Goal: Task Accomplishment & Management: Use online tool/utility

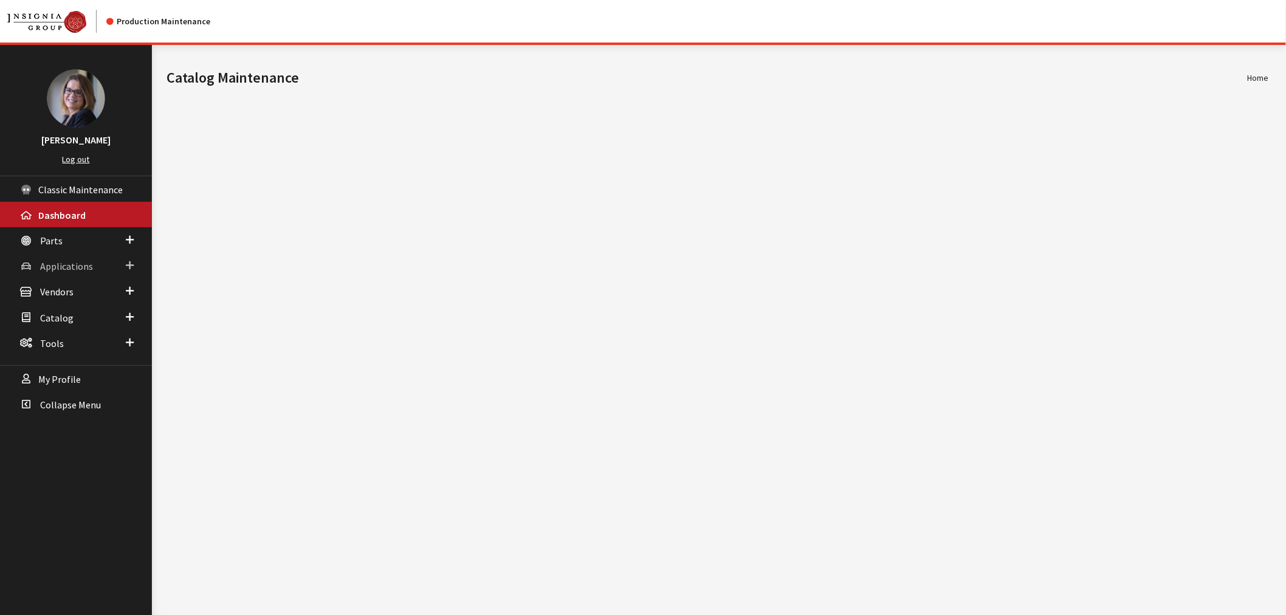
click at [136, 260] on link "Applications" at bounding box center [76, 266] width 152 height 26
click at [75, 308] on link "Application Search" at bounding box center [76, 313] width 152 height 22
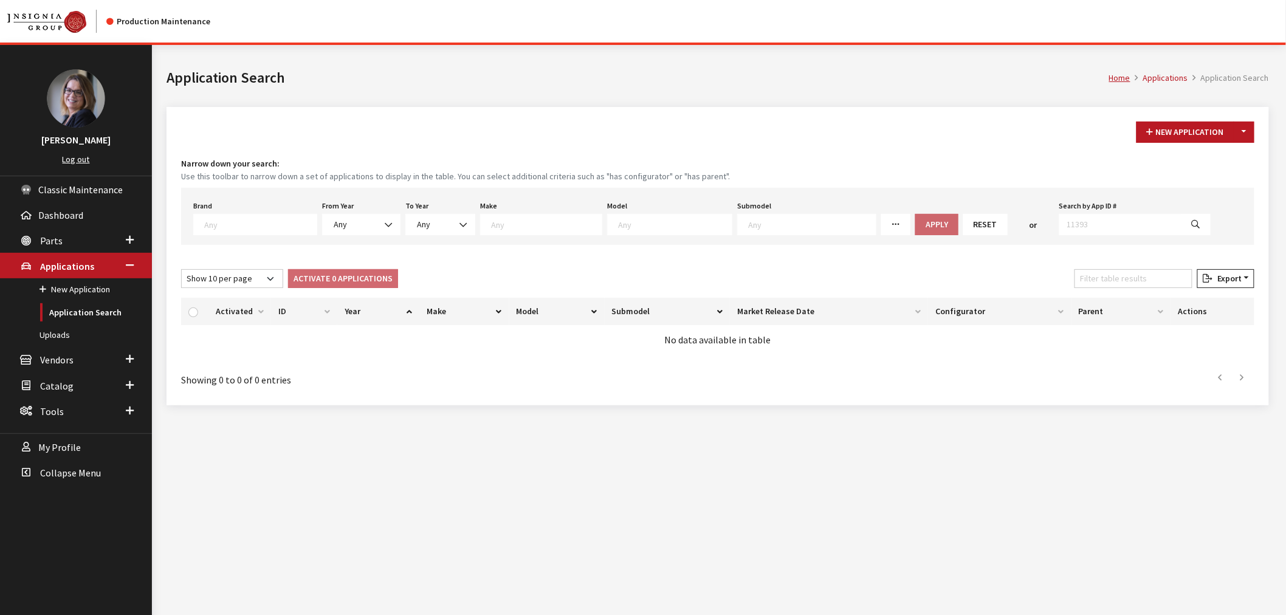
click at [252, 235] on div "Brand Any Acura Alfa Romeo Audi Bentley BMW DoubleTake [PERSON_NAME] Honda Hyun…" at bounding box center [717, 216] width 1073 height 57
click at [261, 229] on span at bounding box center [255, 224] width 124 height 21
type textarea "yama"
select select "1065"
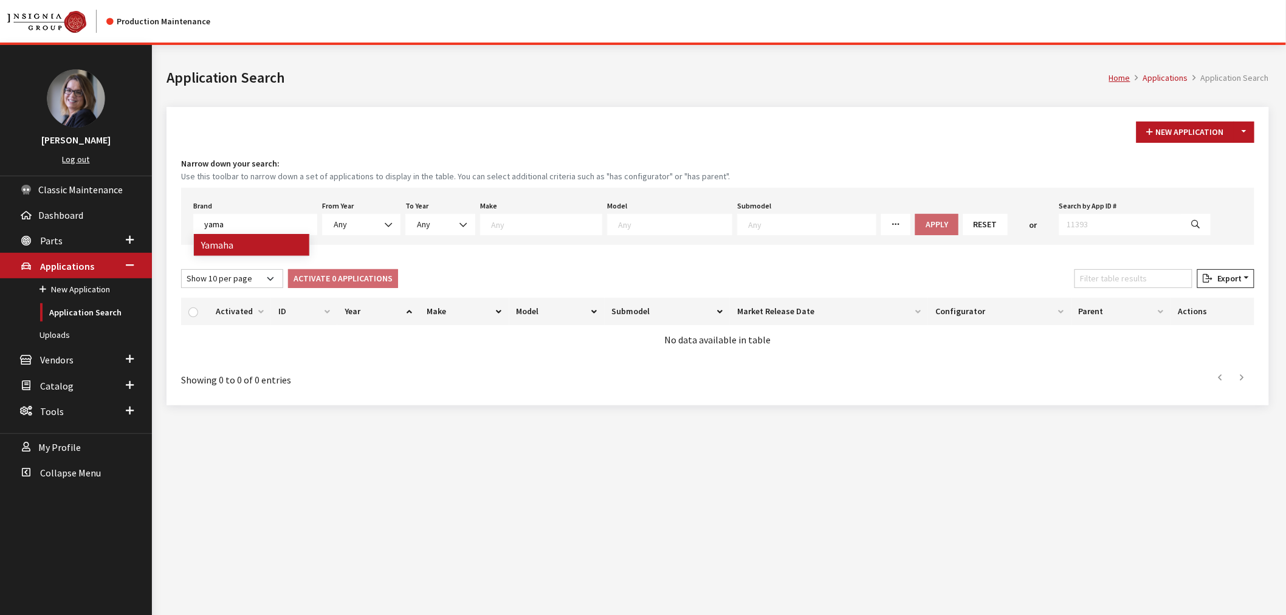
select select
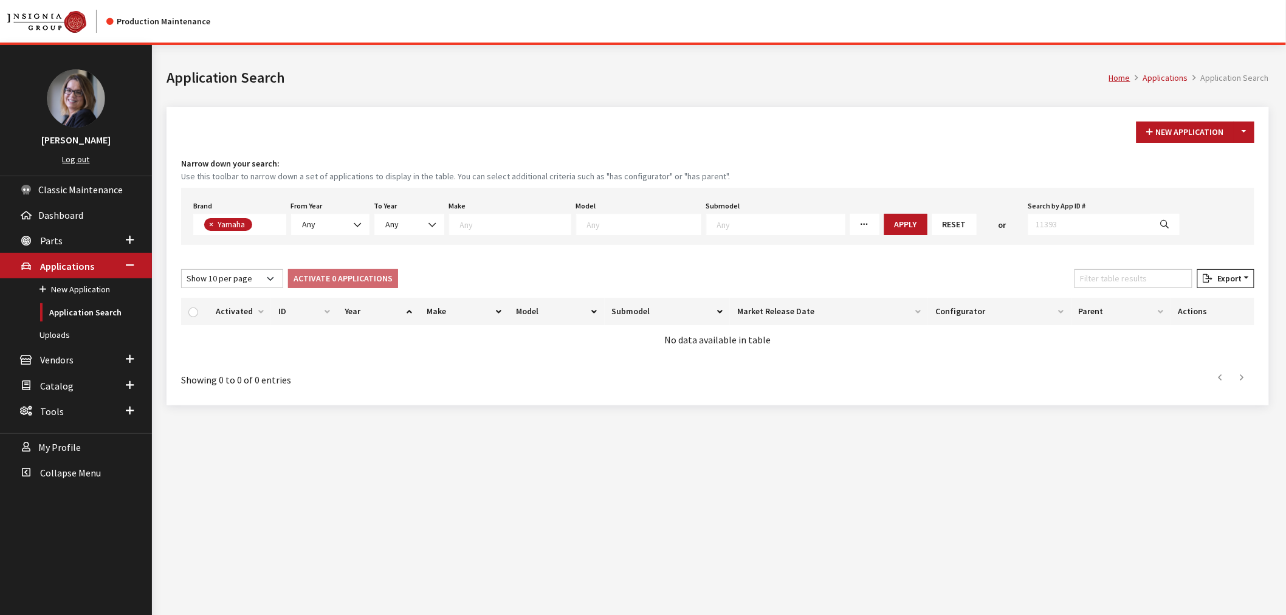
scroll to position [311, 0]
click at [884, 225] on button "Apply" at bounding box center [905, 224] width 43 height 21
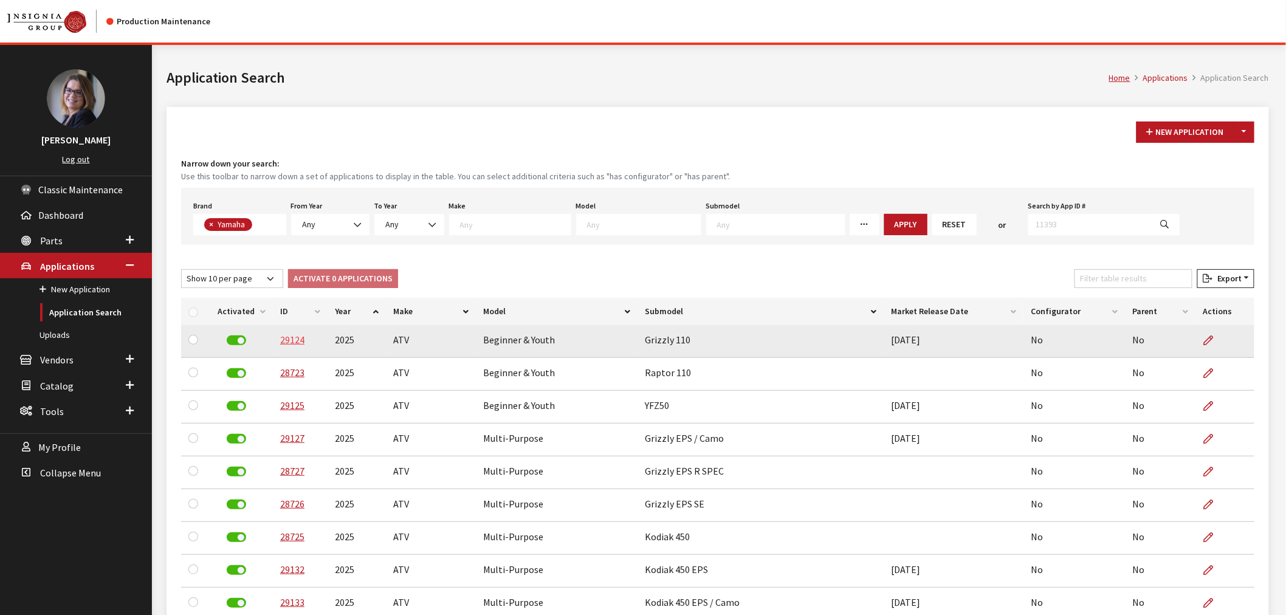
click at [298, 340] on link "29124" at bounding box center [292, 340] width 24 height 12
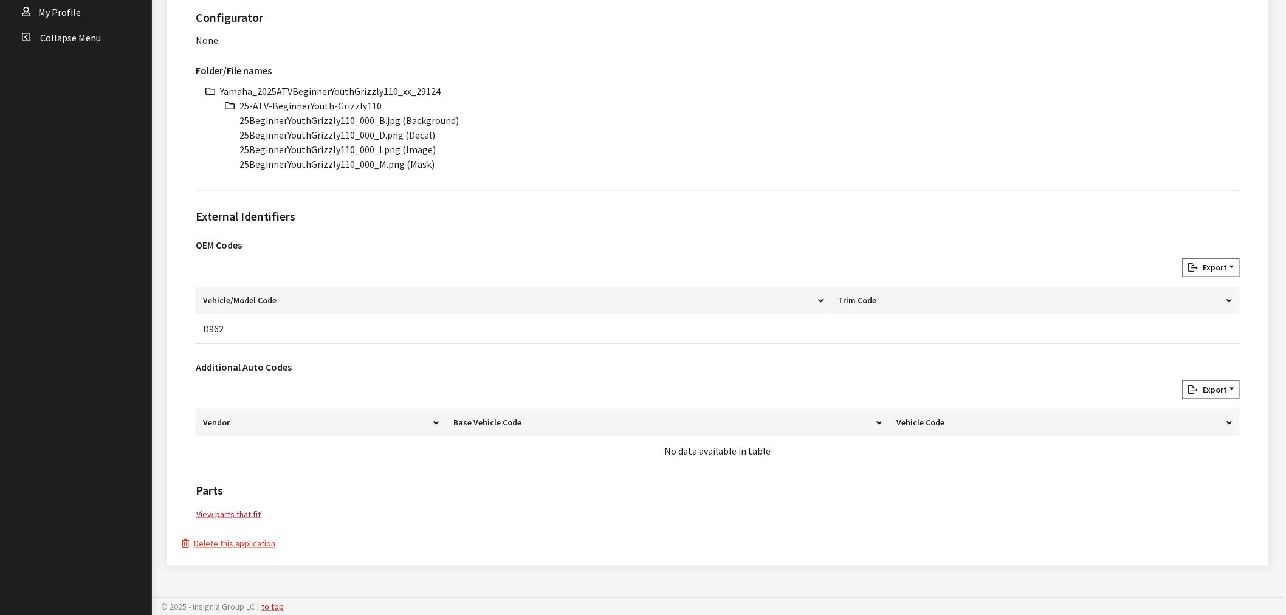
scroll to position [368, 0]
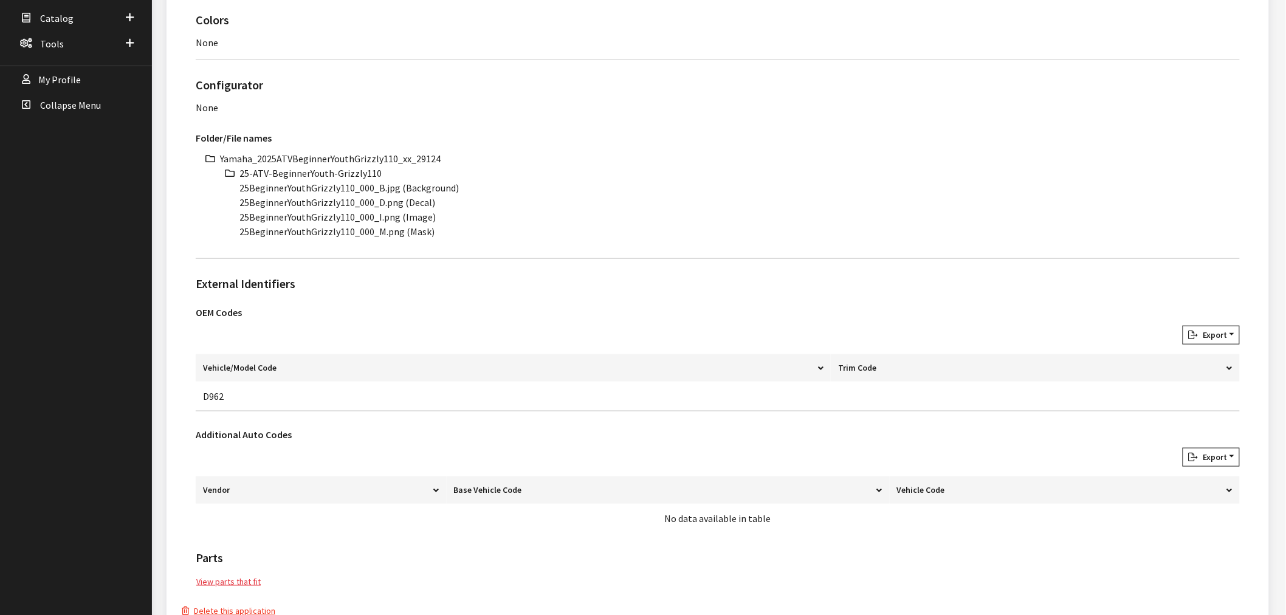
click at [231, 579] on link "View parts that fit" at bounding box center [229, 582] width 66 height 14
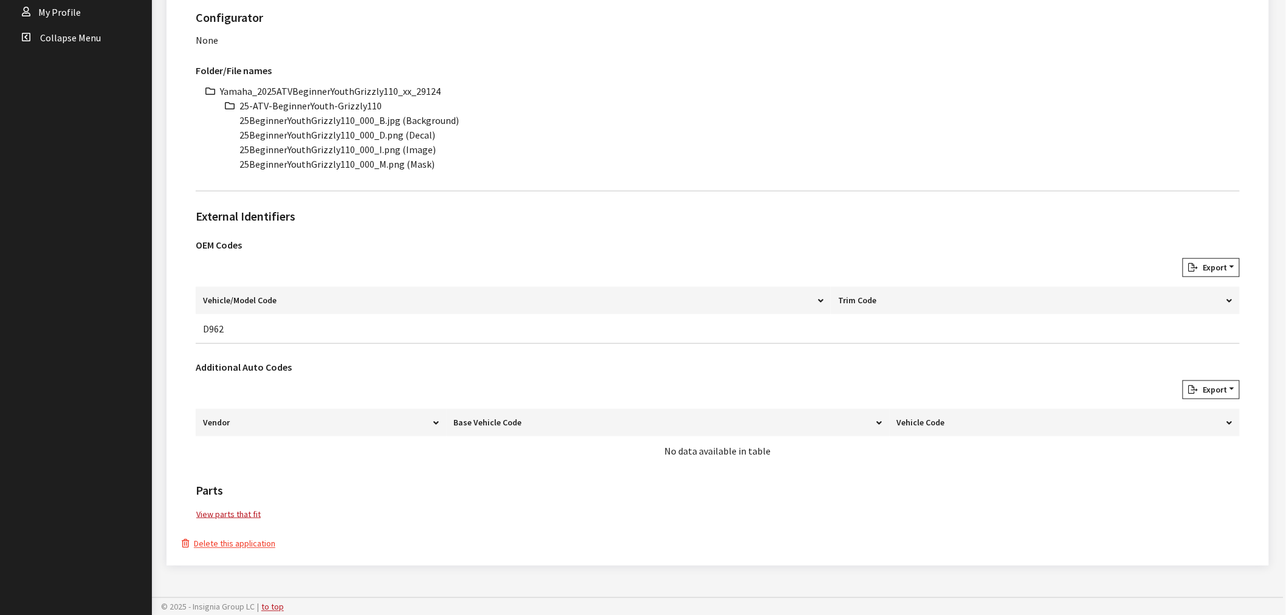
scroll to position [30, 0]
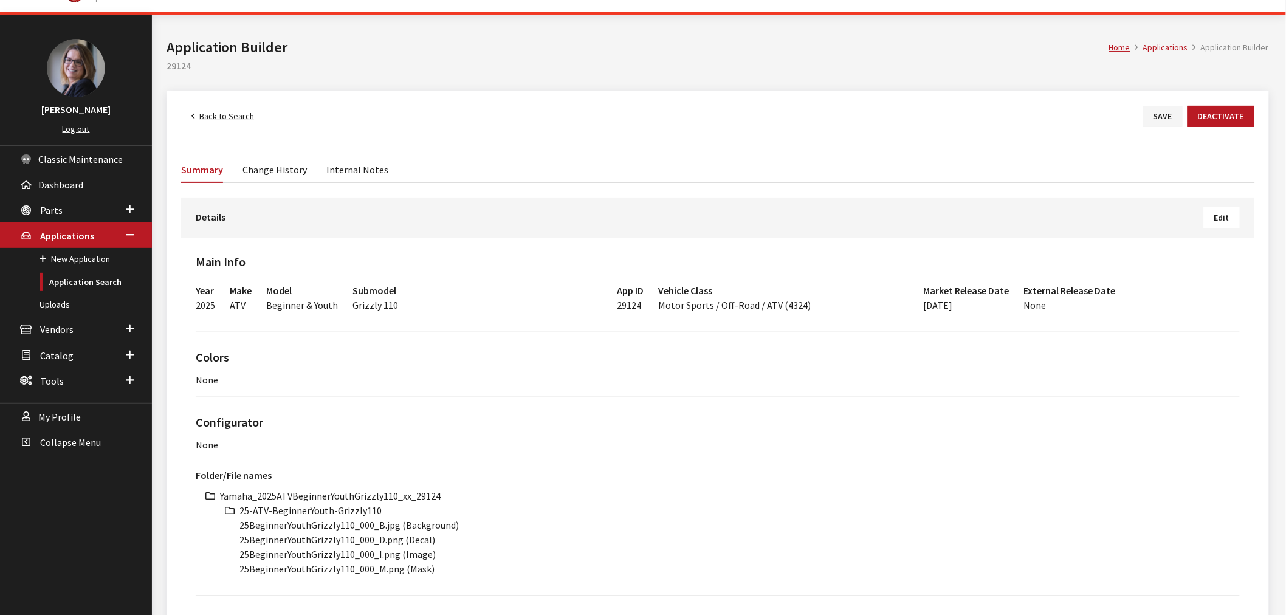
click at [1230, 212] on span "Edit" at bounding box center [1222, 217] width 15 height 11
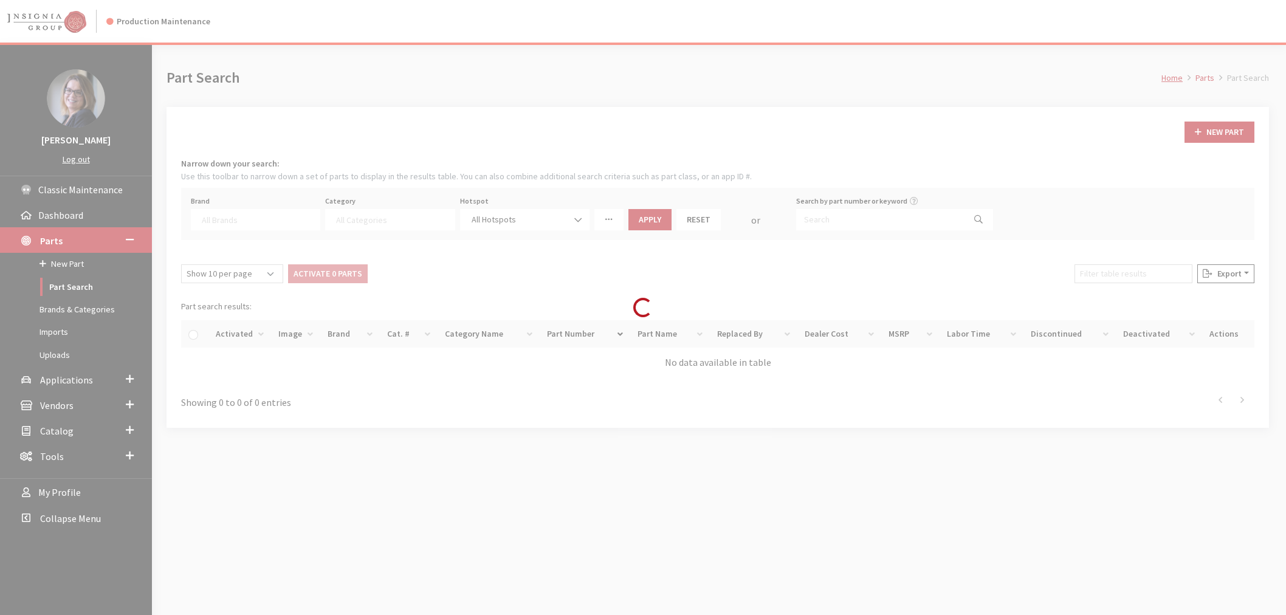
select select
